Goal: Communication & Community: Share content

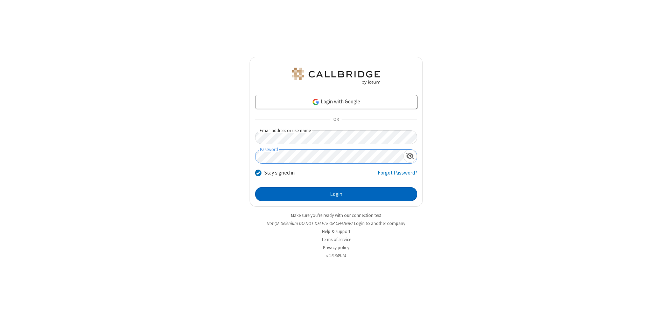
click at [336, 194] on button "Login" at bounding box center [336, 194] width 162 height 14
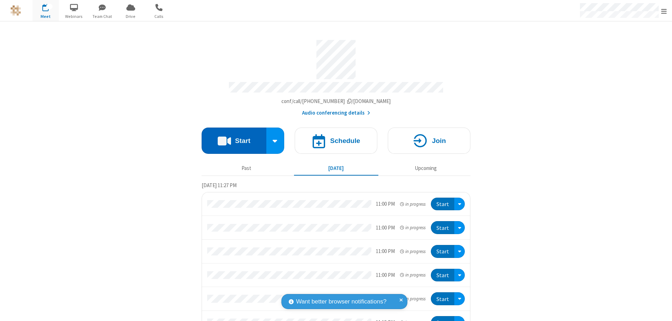
click at [231, 137] on button "Start" at bounding box center [234, 140] width 65 height 26
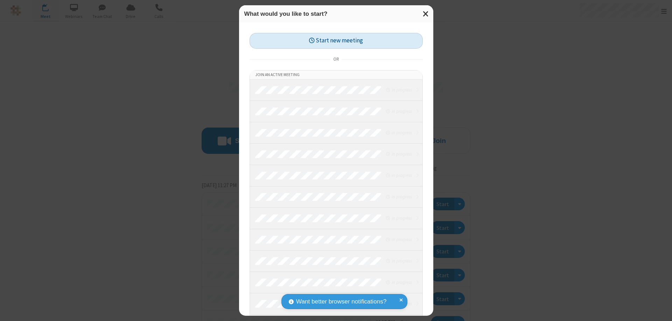
click at [336, 41] on button "Start new meeting" at bounding box center [336, 41] width 173 height 16
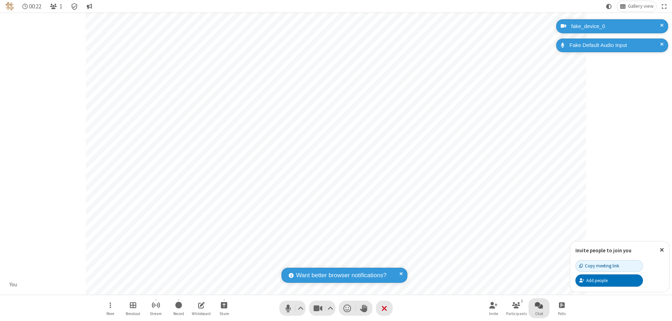
click at [539, 305] on span "Open chat" at bounding box center [539, 304] width 8 height 9
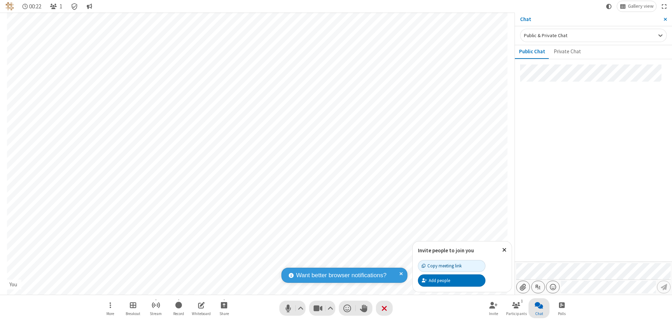
type input "C:\fakepath\doc_test.docx"
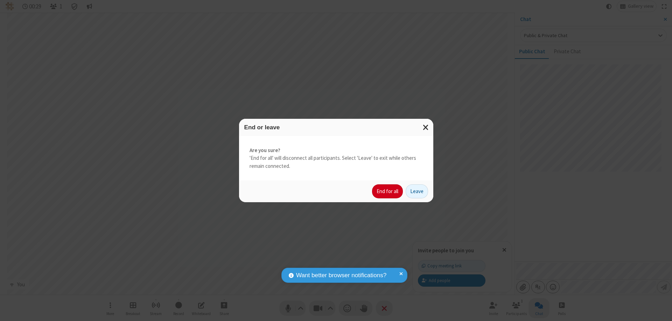
click at [388, 191] on button "End for all" at bounding box center [387, 191] width 31 height 14
